Goal: Information Seeking & Learning: Learn about a topic

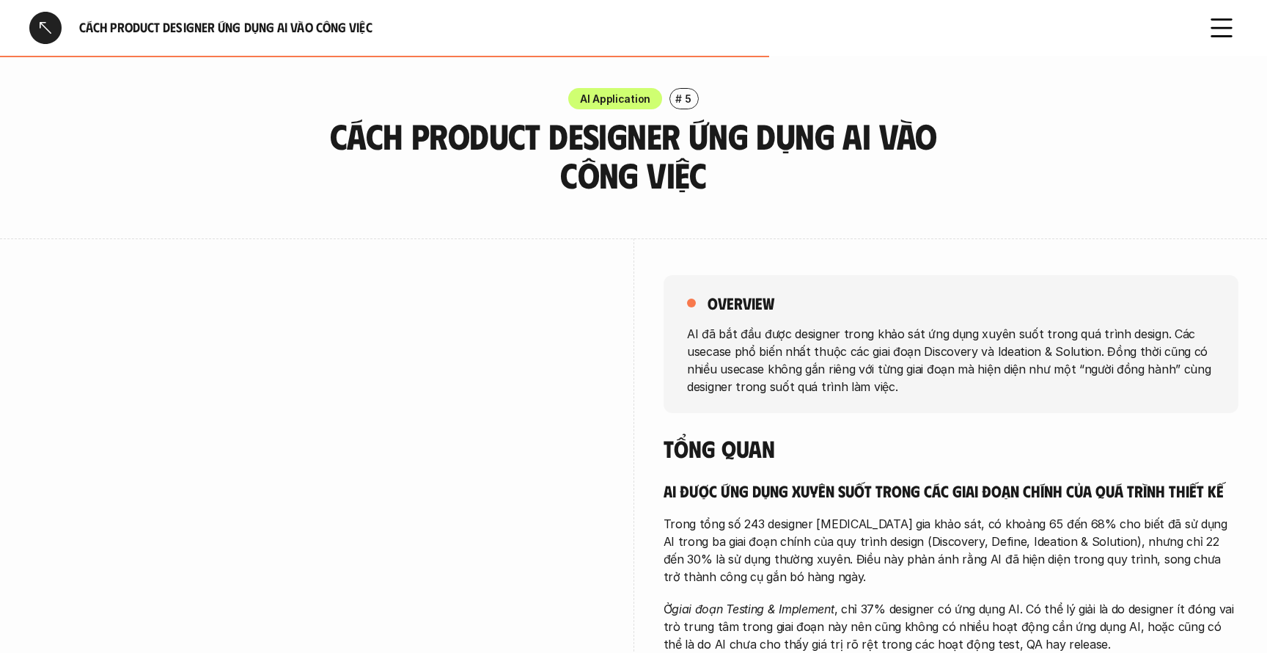
scroll to position [1820, 0]
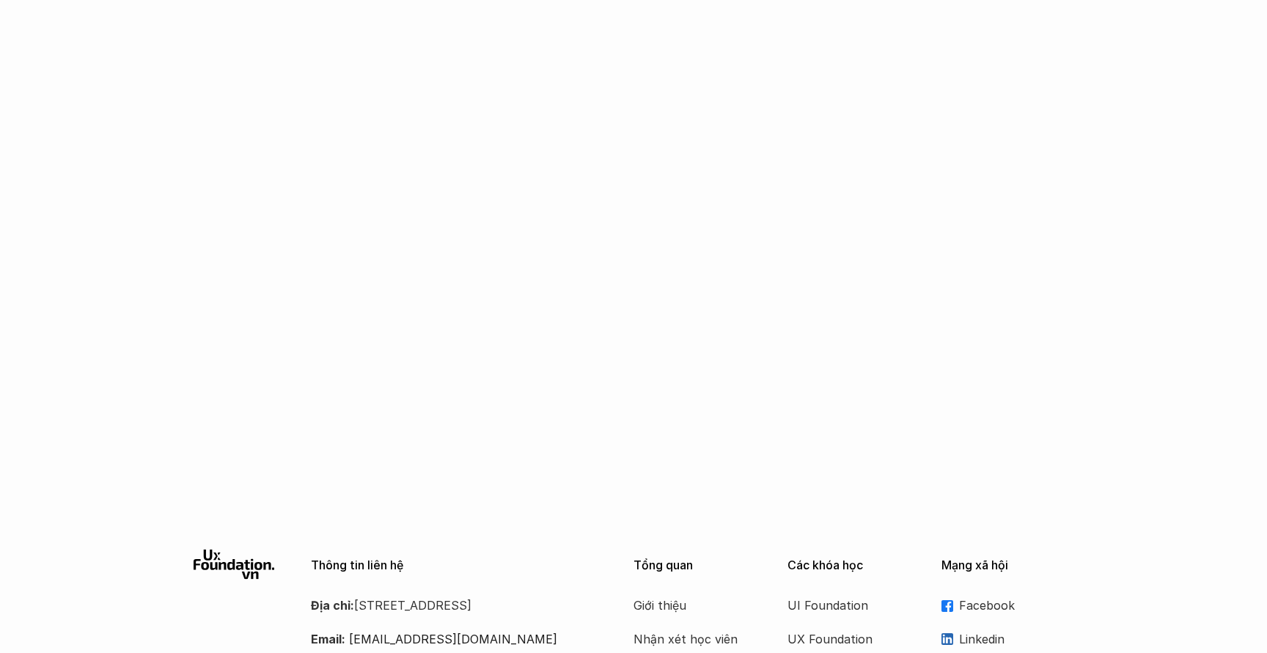
scroll to position [3721, 0]
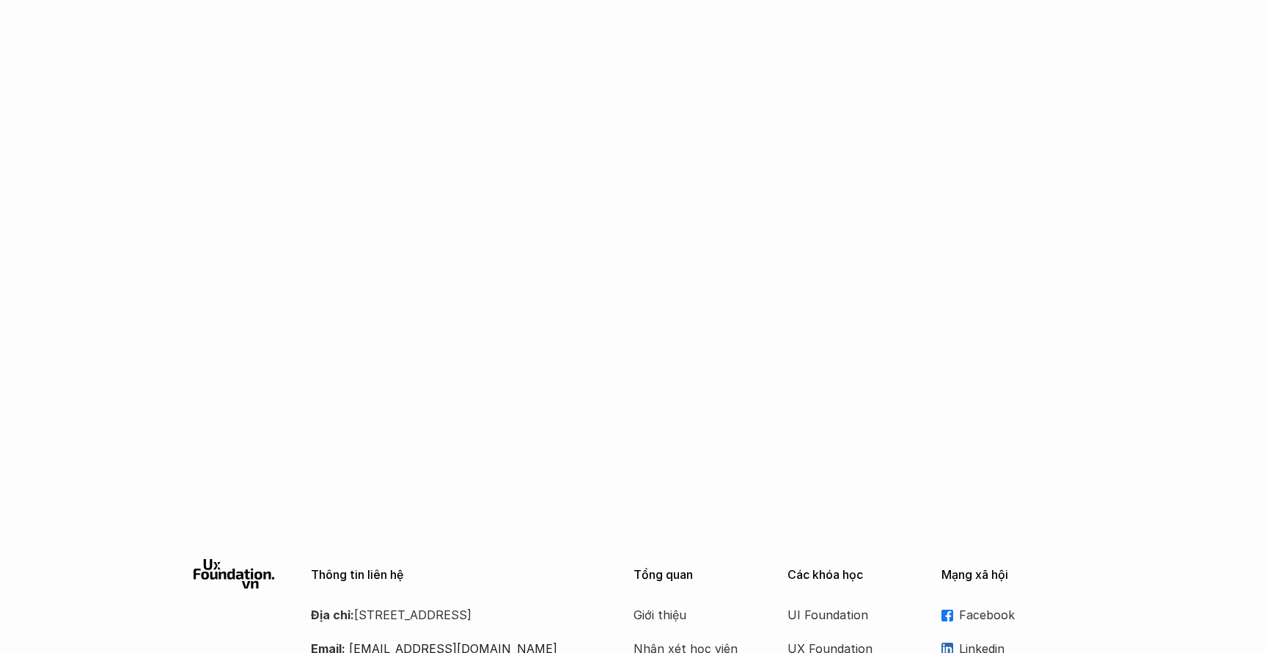
click at [425, 466] on div at bounding box center [633, 501] width 1267 height 70
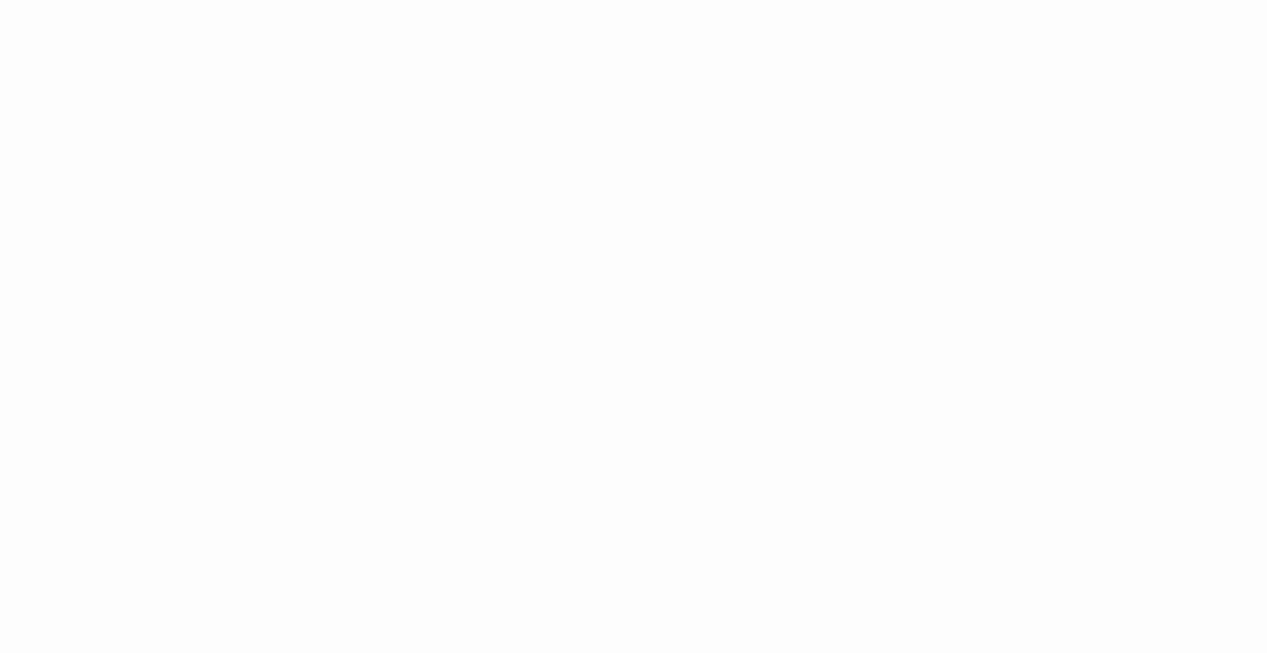
scroll to position [3116, 0]
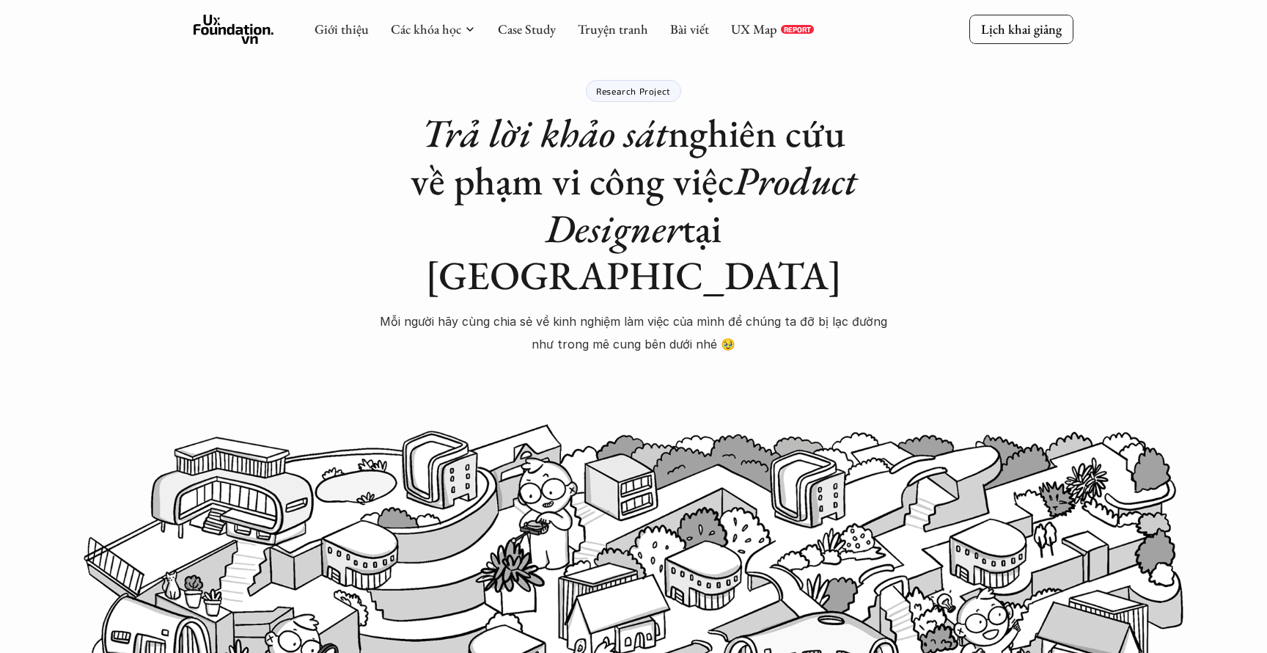
scroll to position [0, 0]
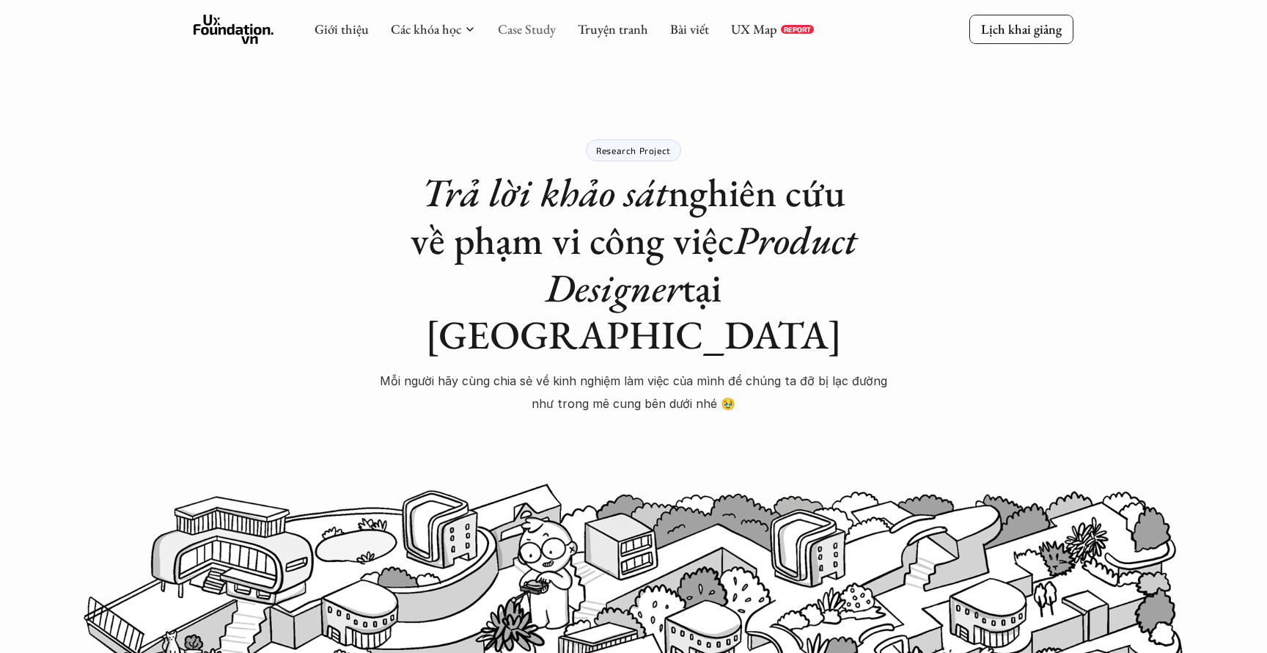
click at [543, 29] on link "Case Study" at bounding box center [527, 29] width 58 height 17
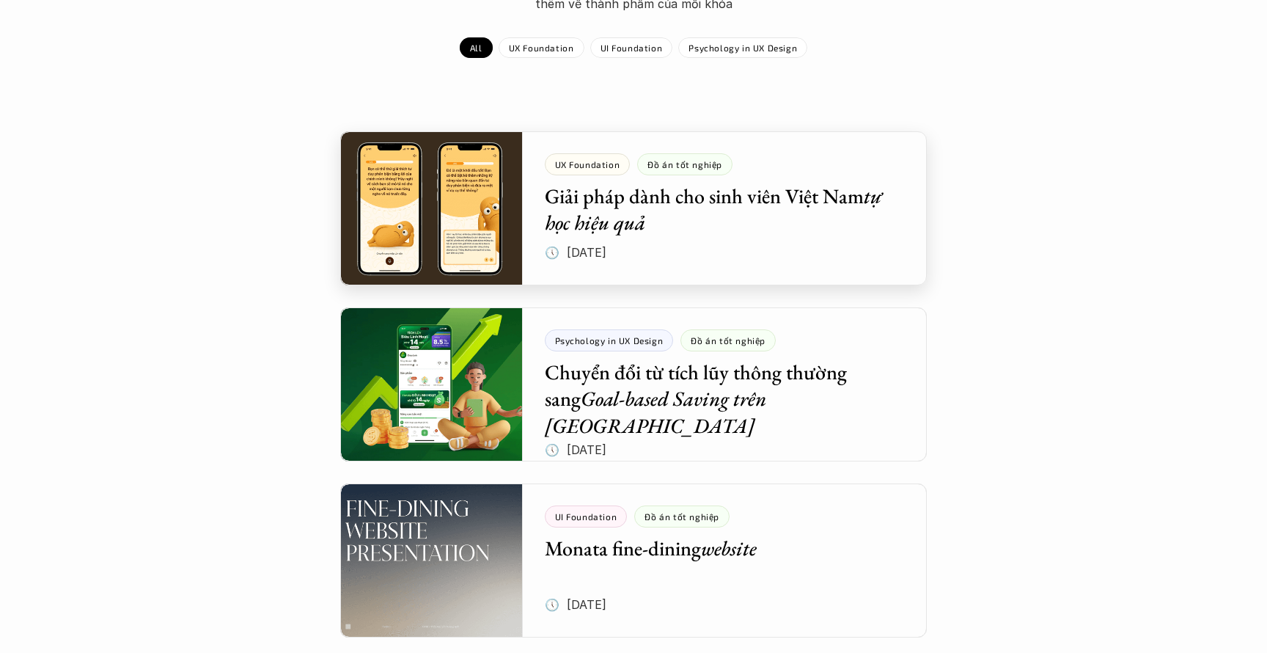
scroll to position [210, 0]
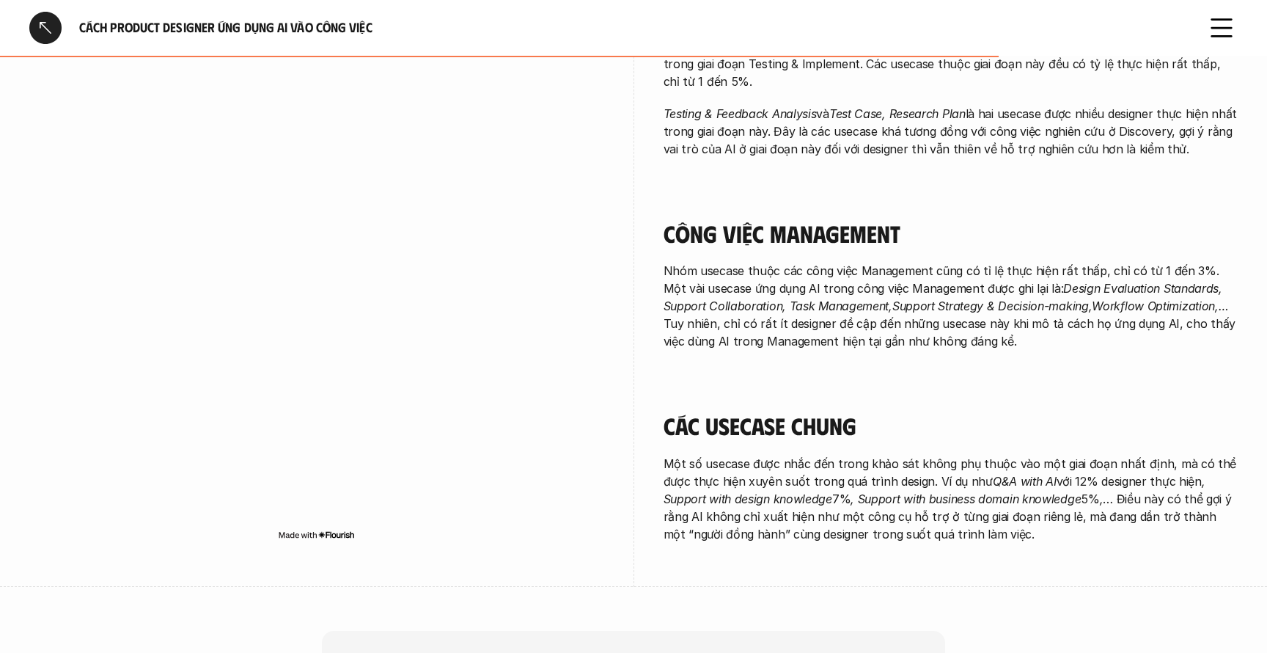
scroll to position [2368, 0]
